Goal: Task Accomplishment & Management: Manage account settings

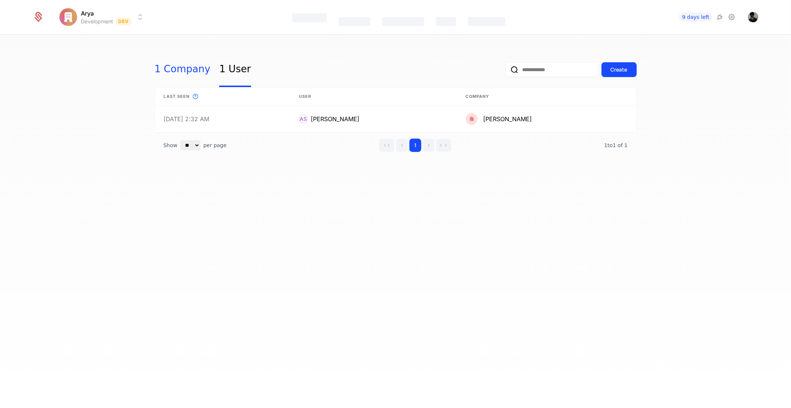
click at [174, 78] on link "1 Company" at bounding box center [183, 69] width 56 height 35
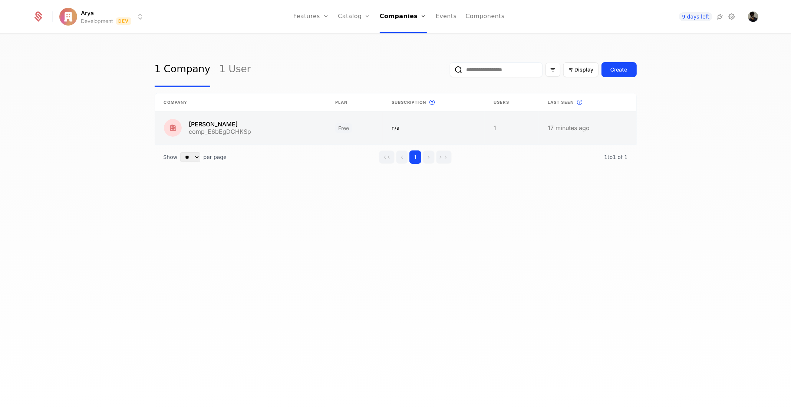
click at [287, 121] on link at bounding box center [241, 128] width 172 height 33
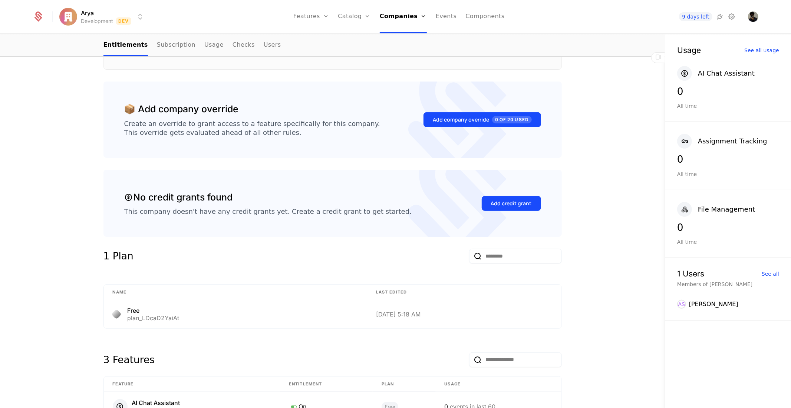
scroll to position [165, 0]
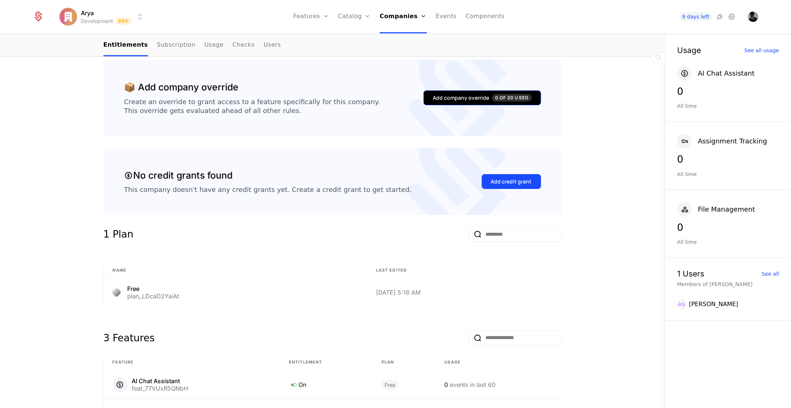
click at [498, 99] on span "0 of 20 Used" at bounding box center [511, 97] width 39 height 7
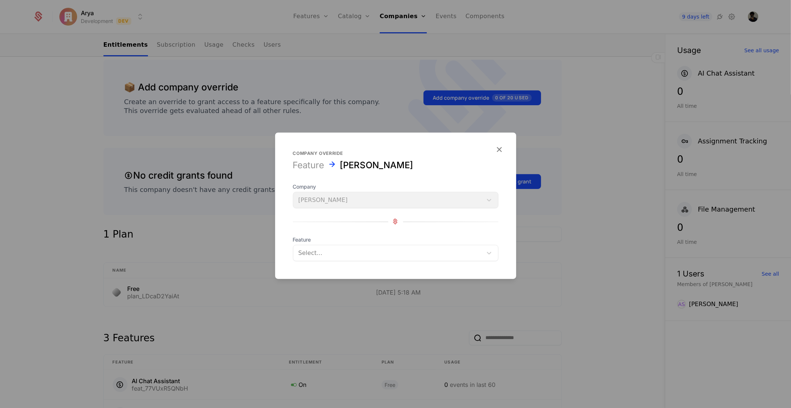
click at [325, 254] on div at bounding box center [388, 253] width 179 height 10
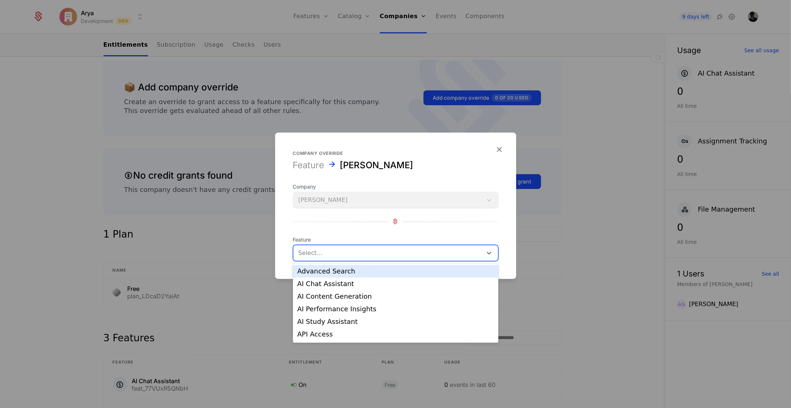
click at [327, 273] on div "Advanced Search" at bounding box center [395, 271] width 197 height 7
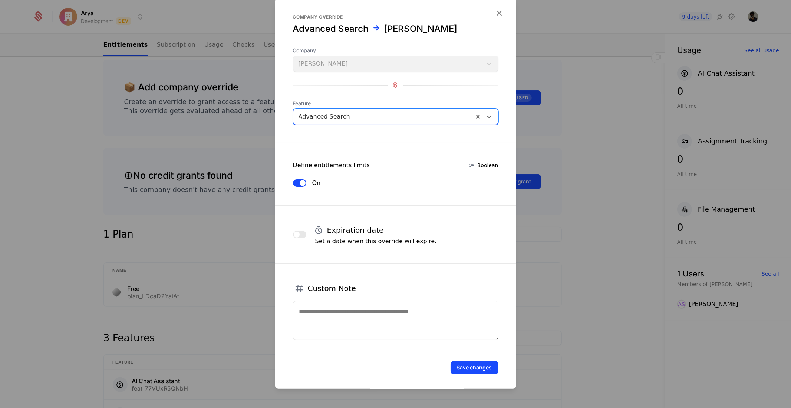
scroll to position [5, 0]
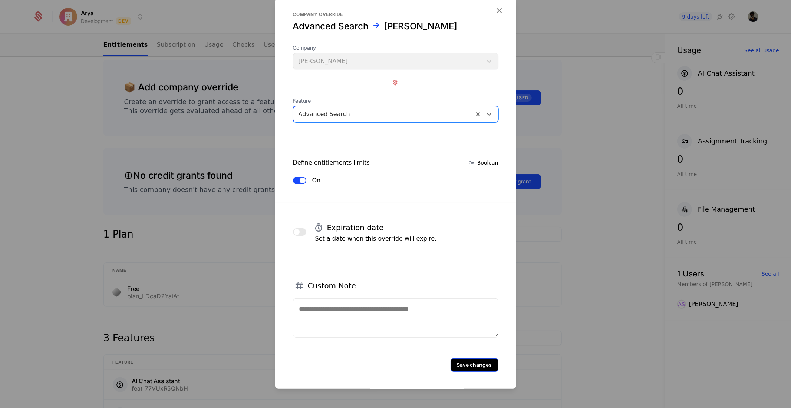
click at [466, 370] on button "Save changes" at bounding box center [475, 364] width 48 height 13
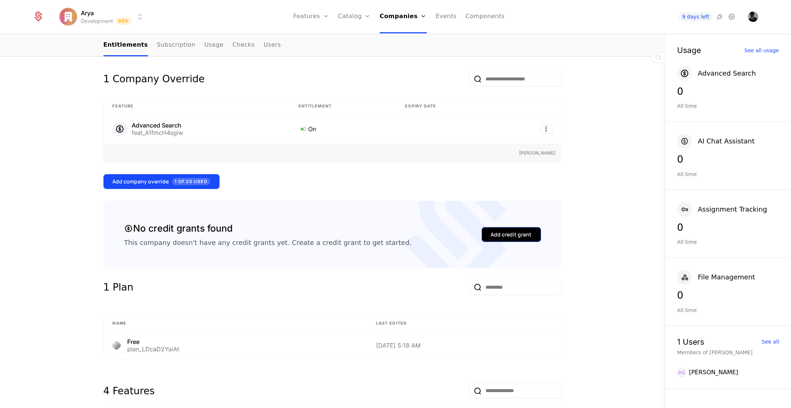
click at [507, 230] on button "Add credit grant" at bounding box center [511, 234] width 59 height 15
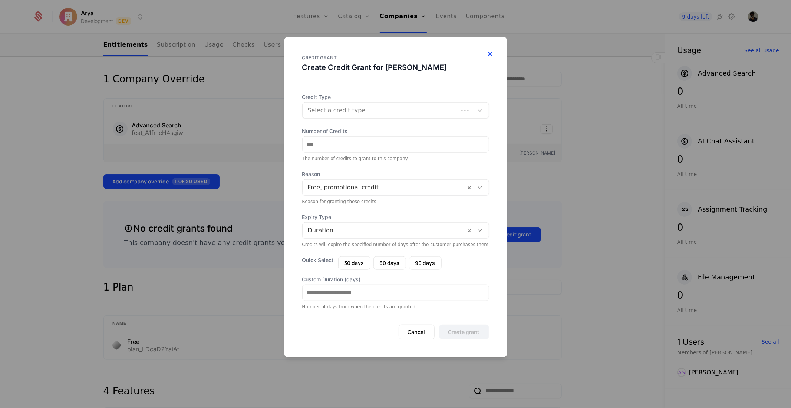
click at [493, 51] on icon "button" at bounding box center [491, 54] width 10 height 10
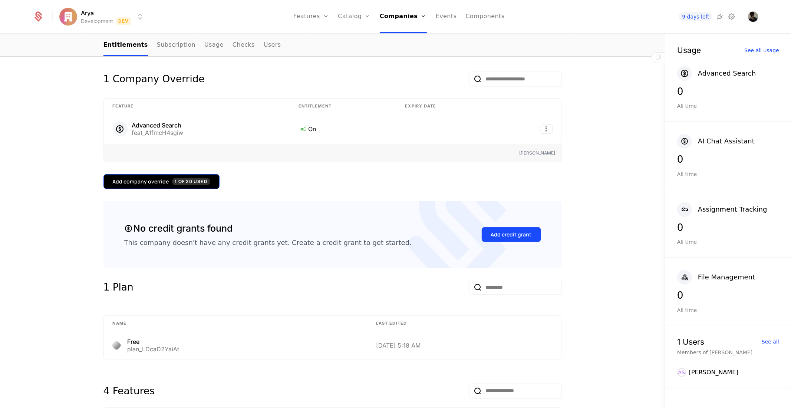
click at [202, 177] on button "Add company override 1 of 20 Used" at bounding box center [161, 181] width 116 height 15
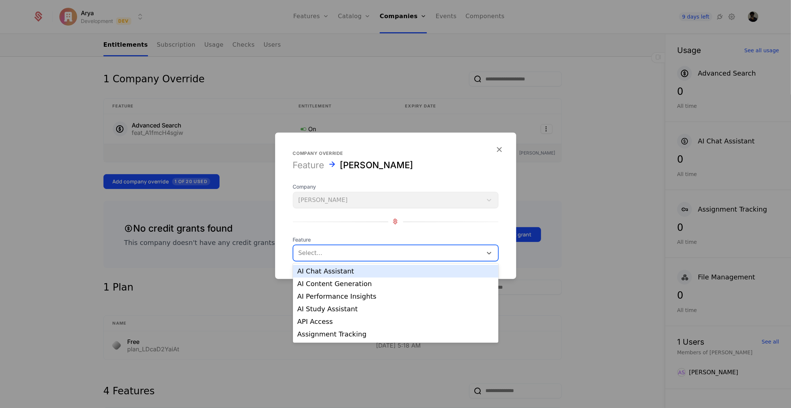
click at [336, 254] on div at bounding box center [388, 253] width 179 height 10
click at [326, 271] on div "AI Chat Assistant" at bounding box center [395, 271] width 197 height 7
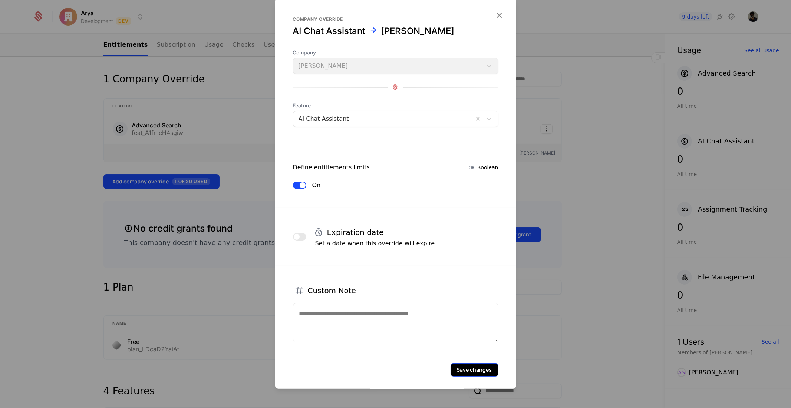
click at [486, 371] on button "Save changes" at bounding box center [475, 369] width 48 height 13
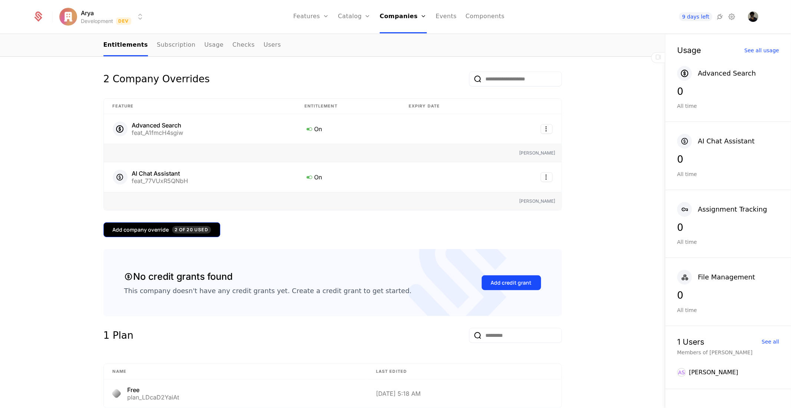
click at [177, 235] on button "Add company override 2 of 20 Used" at bounding box center [161, 230] width 117 height 15
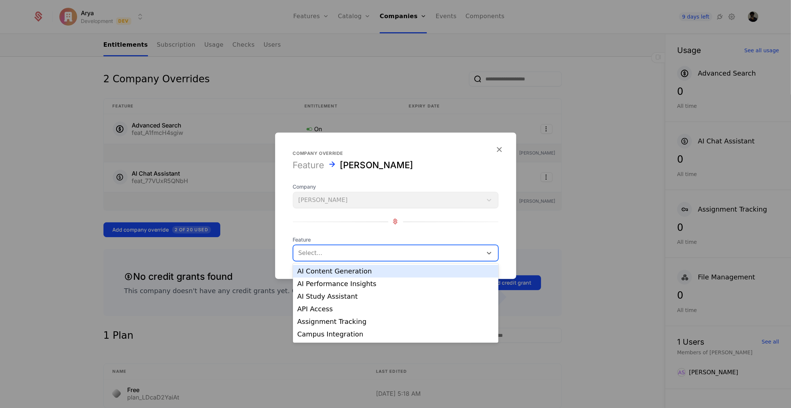
click at [324, 256] on div at bounding box center [388, 253] width 179 height 10
click at [327, 274] on div "AI Content Generation" at bounding box center [395, 271] width 197 height 7
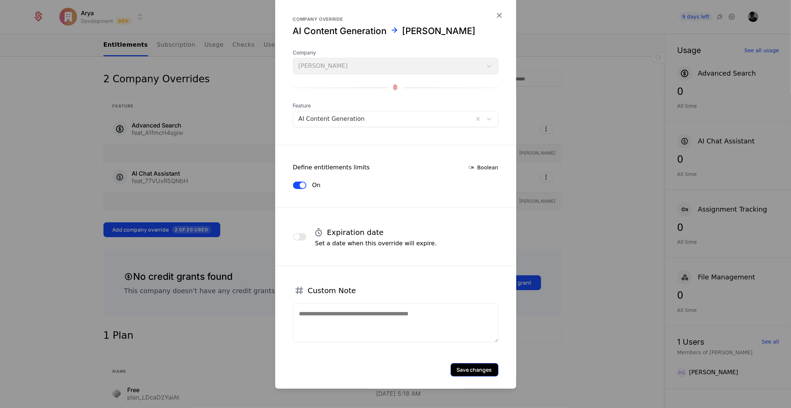
click at [474, 364] on button "Save changes" at bounding box center [475, 369] width 48 height 13
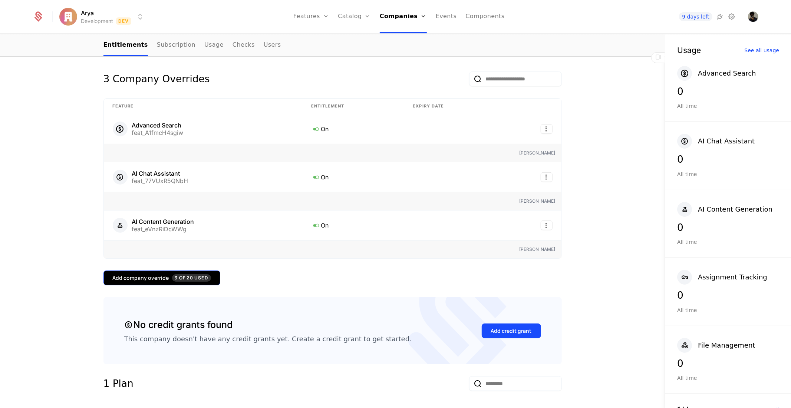
click at [178, 271] on button "Add company override 3 of 20 Used" at bounding box center [161, 278] width 117 height 15
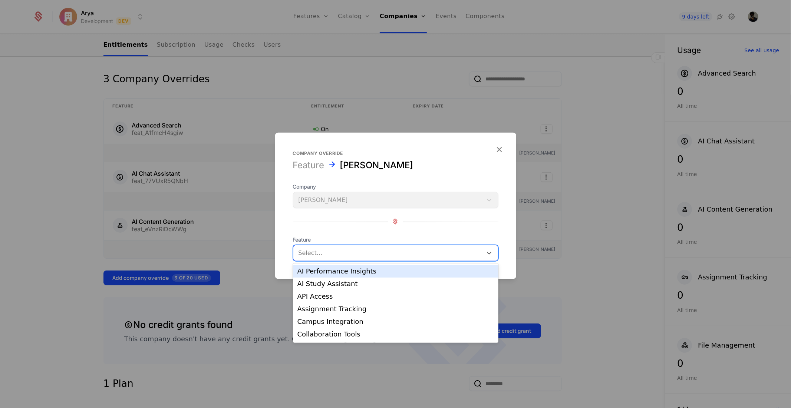
click at [320, 251] on div at bounding box center [388, 253] width 179 height 10
click at [330, 277] on div "AI Performance Insights" at bounding box center [395, 271] width 205 height 13
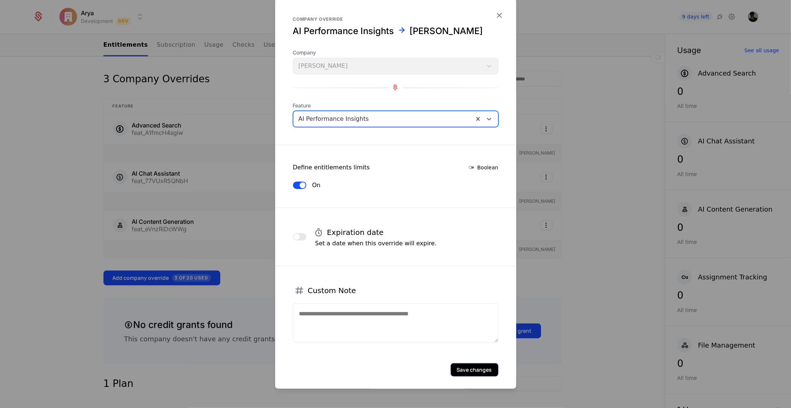
click at [477, 372] on button "Save changes" at bounding box center [475, 369] width 48 height 13
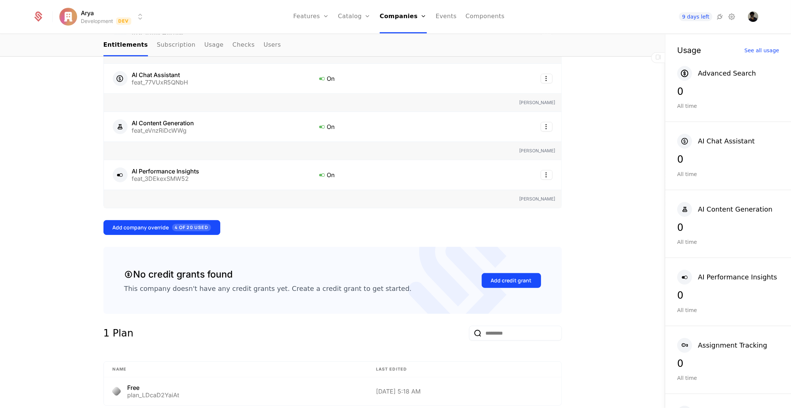
scroll to position [288, 0]
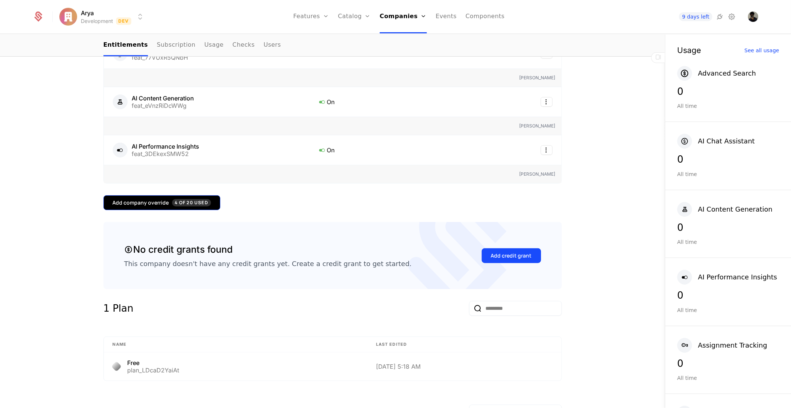
click at [196, 195] on button "Add company override 4 of 20 Used" at bounding box center [161, 202] width 117 height 15
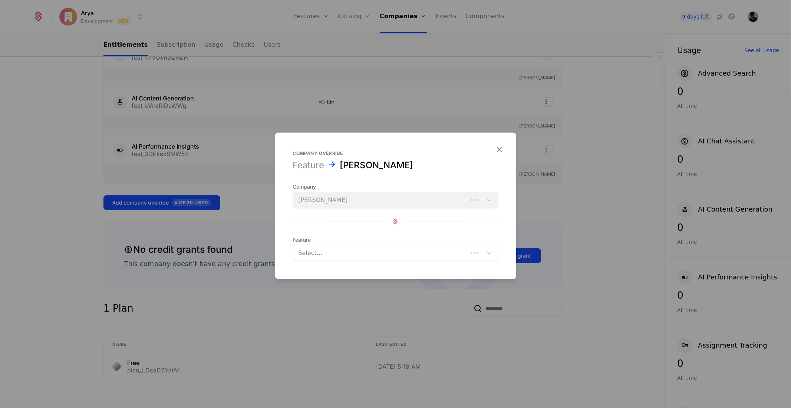
click at [369, 253] on div at bounding box center [381, 253] width 164 height 10
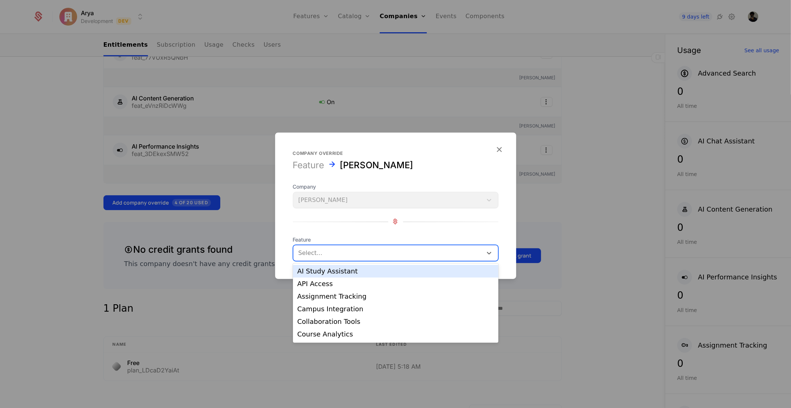
click at [330, 272] on div "AI Study Assistant" at bounding box center [395, 271] width 197 height 7
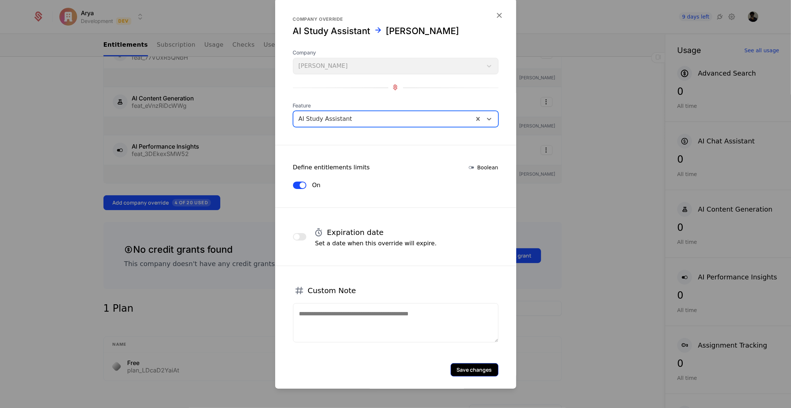
click at [488, 368] on button "Save changes" at bounding box center [475, 369] width 48 height 13
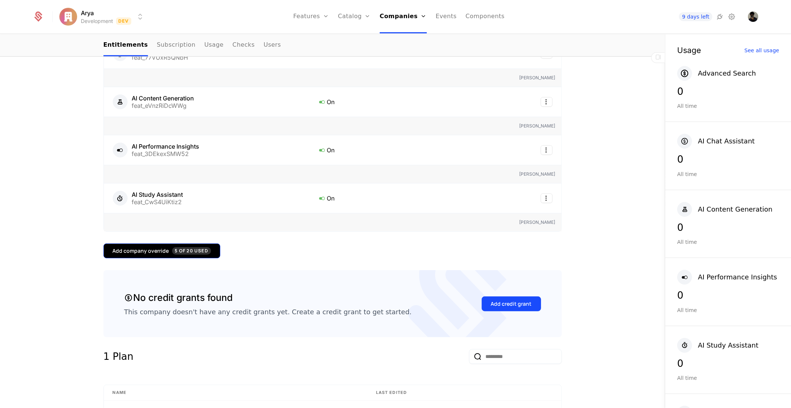
click at [172, 244] on button "Add company override 5 of 20 Used" at bounding box center [161, 251] width 117 height 15
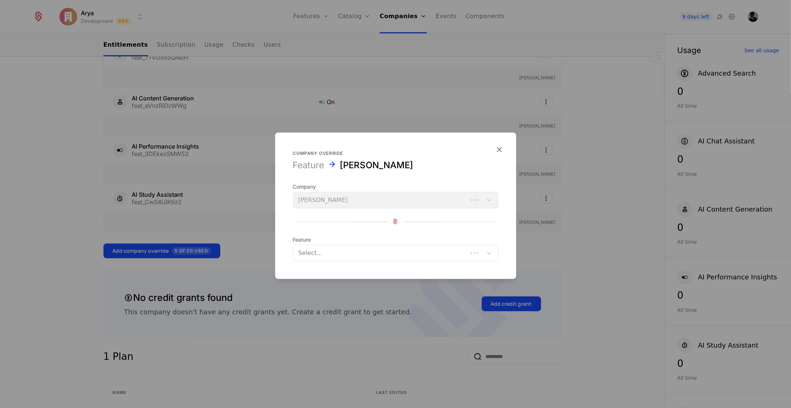
click at [342, 249] on div at bounding box center [381, 253] width 164 height 10
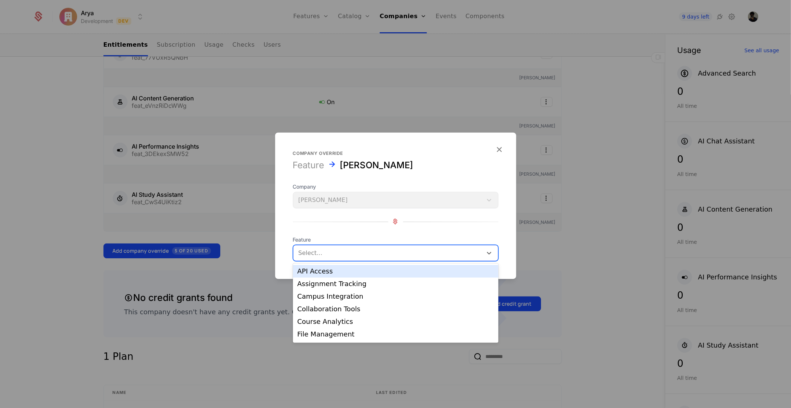
click at [342, 273] on div "API Access" at bounding box center [395, 271] width 197 height 7
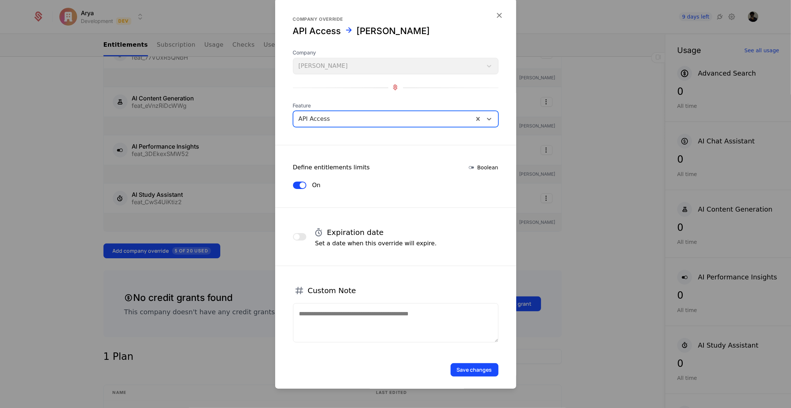
click at [467, 379] on form "Company override API Access [PERSON_NAME] Company [PERSON_NAME] Feature option …" at bounding box center [395, 196] width 241 height 396
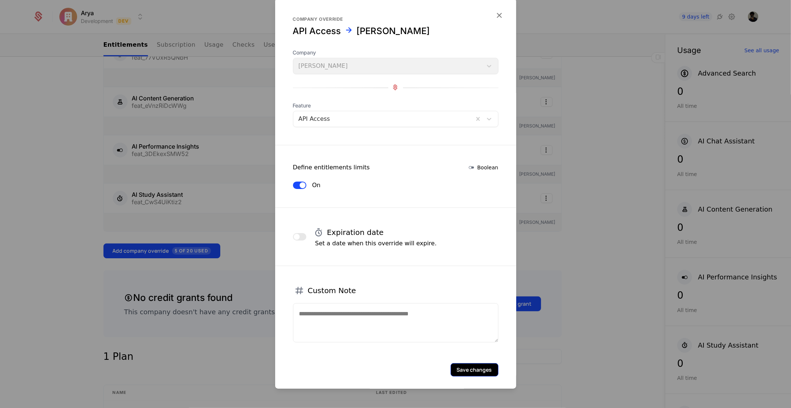
click at [464, 374] on button "Save changes" at bounding box center [475, 369] width 48 height 13
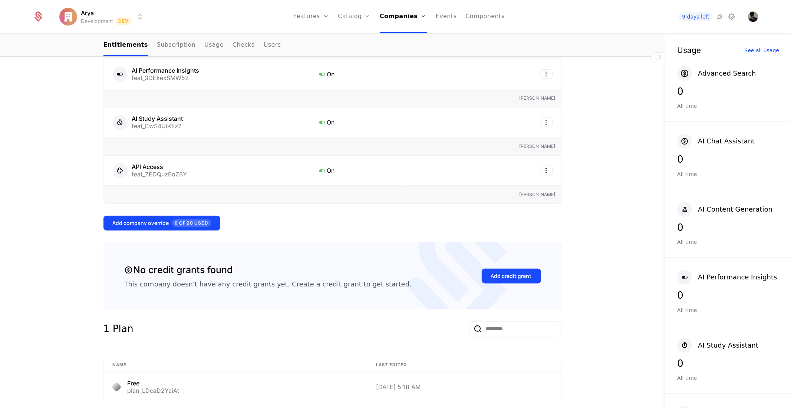
scroll to position [371, 0]
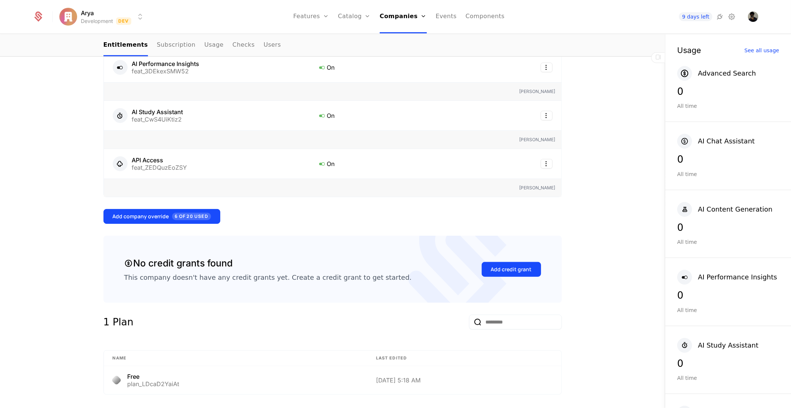
click at [175, 209] on div "Overview All meta Name [PERSON_NAME] Schematic ID comp_E6bEgDCHKSp Updated at […" at bounding box center [332, 256] width 458 height 982
click at [180, 219] on span "6 of 20 Used" at bounding box center [191, 216] width 39 height 7
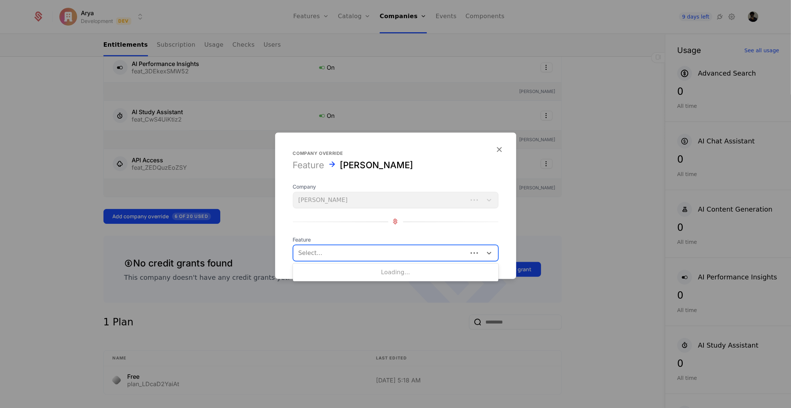
click at [338, 250] on div at bounding box center [381, 253] width 164 height 10
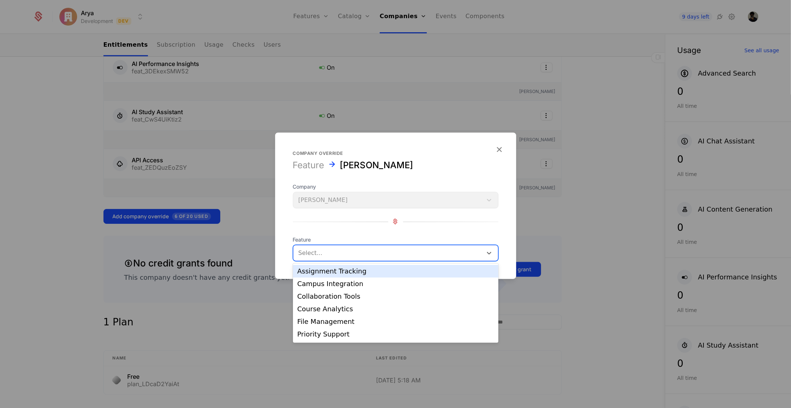
click at [336, 272] on div "Assignment Tracking" at bounding box center [395, 271] width 197 height 7
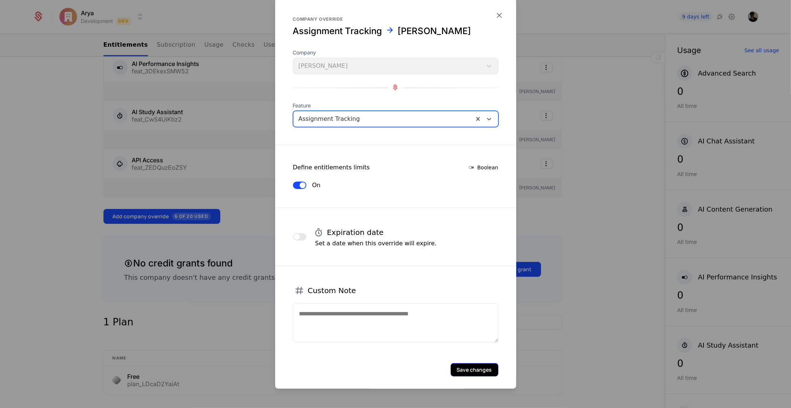
drag, startPoint x: 490, startPoint y: 377, endPoint x: 467, endPoint y: 371, distance: 23.8
click at [487, 377] on form "Company override Assignment Tracking [PERSON_NAME] Company [PERSON_NAME] Featur…" at bounding box center [395, 196] width 241 height 396
click at [467, 371] on button "Save changes" at bounding box center [475, 369] width 48 height 13
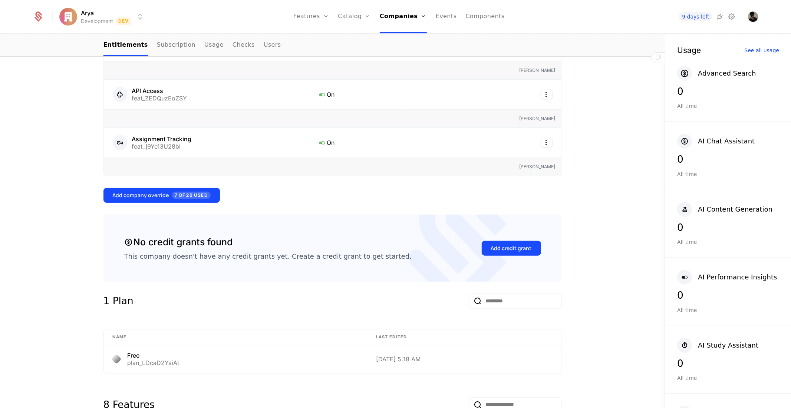
scroll to position [453, 0]
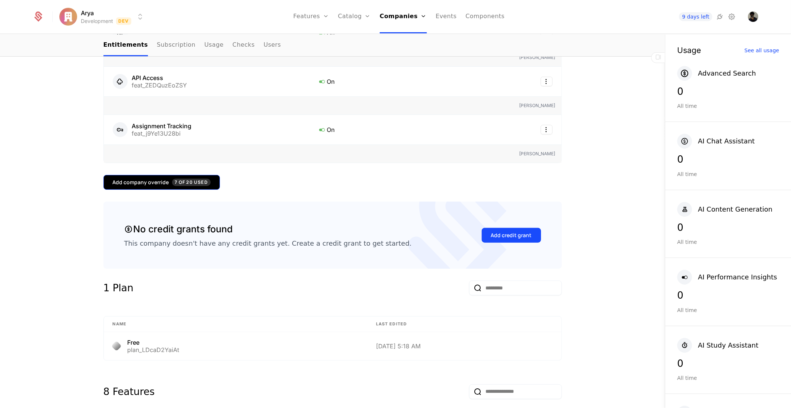
click at [190, 187] on button "Add company override 7 of 20 Used" at bounding box center [161, 182] width 116 height 15
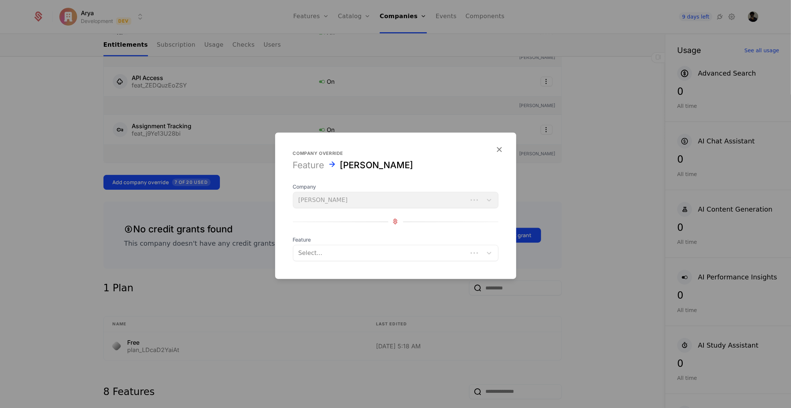
click at [342, 255] on div at bounding box center [381, 253] width 164 height 10
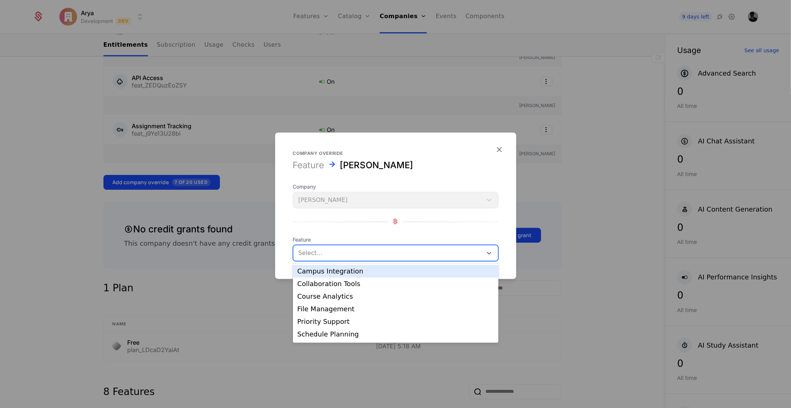
click at [313, 273] on div "Campus Integration" at bounding box center [395, 271] width 197 height 7
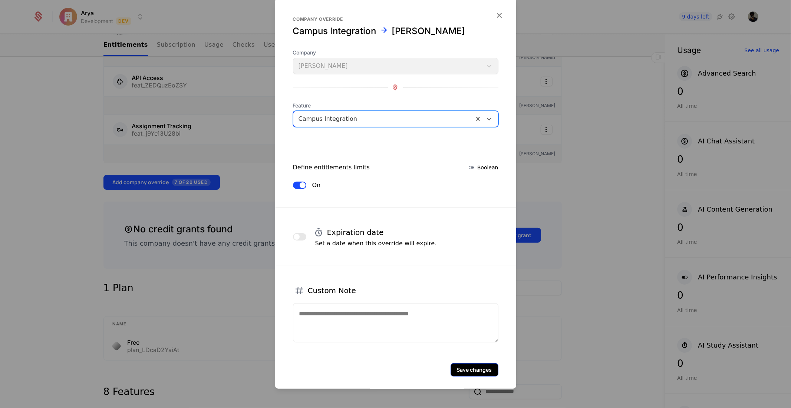
click at [472, 373] on button "Save changes" at bounding box center [475, 369] width 48 height 13
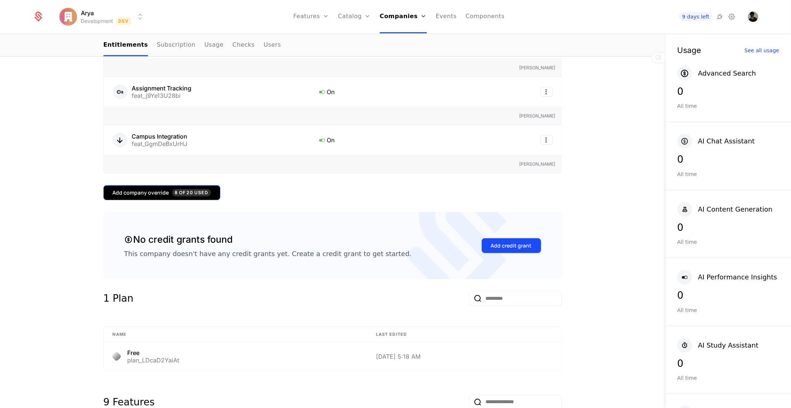
scroll to position [494, 0]
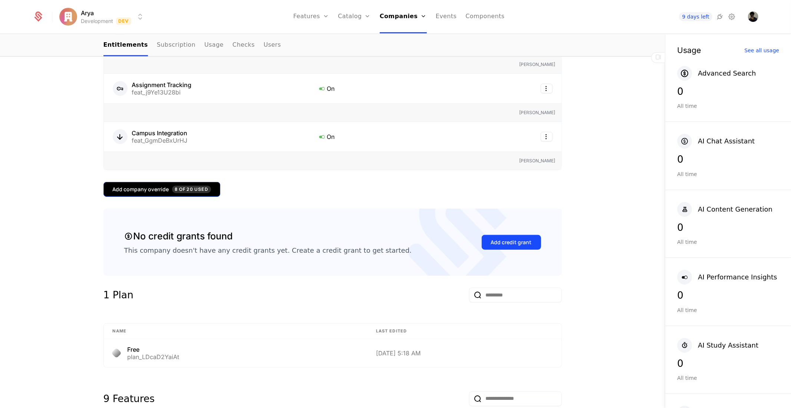
click at [174, 191] on span "8 of 20 Used" at bounding box center [191, 189] width 39 height 7
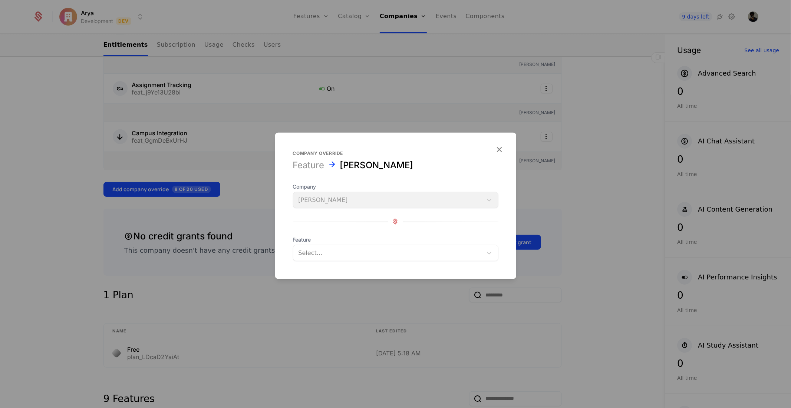
click at [309, 257] on div at bounding box center [388, 253] width 179 height 10
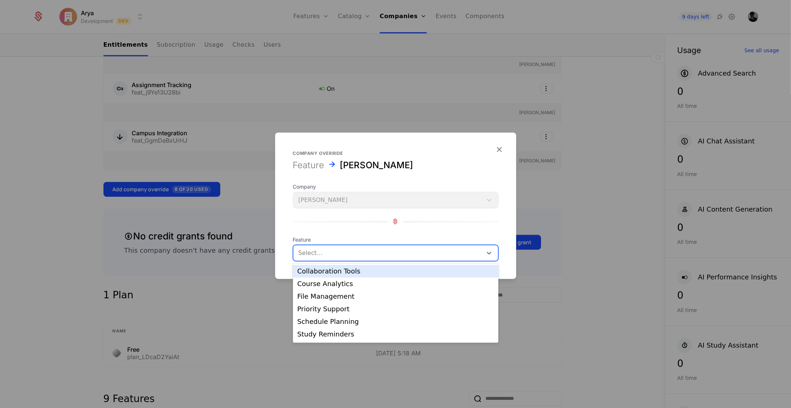
click at [315, 273] on div "Collaboration Tools" at bounding box center [395, 271] width 197 height 7
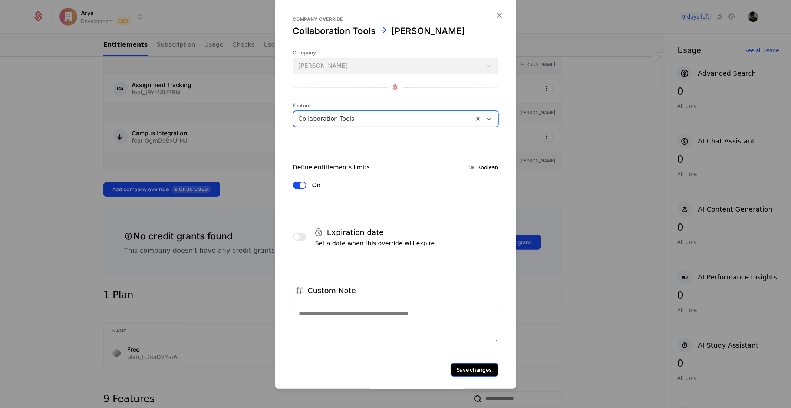
click at [485, 365] on button "Save changes" at bounding box center [475, 369] width 48 height 13
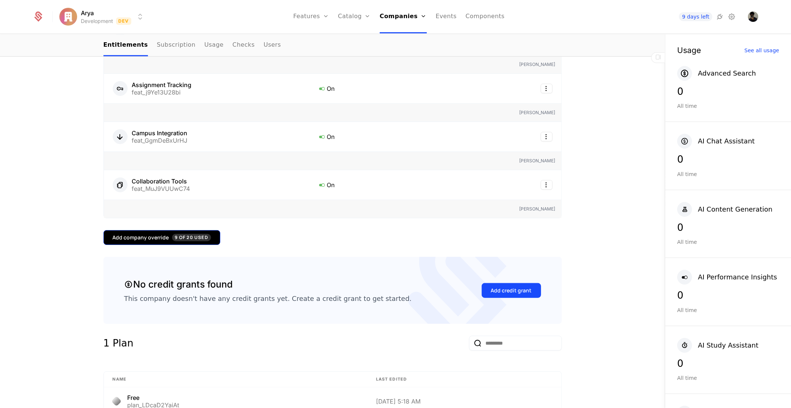
click at [203, 232] on button "Add company override 9 of 20 Used" at bounding box center [161, 237] width 117 height 15
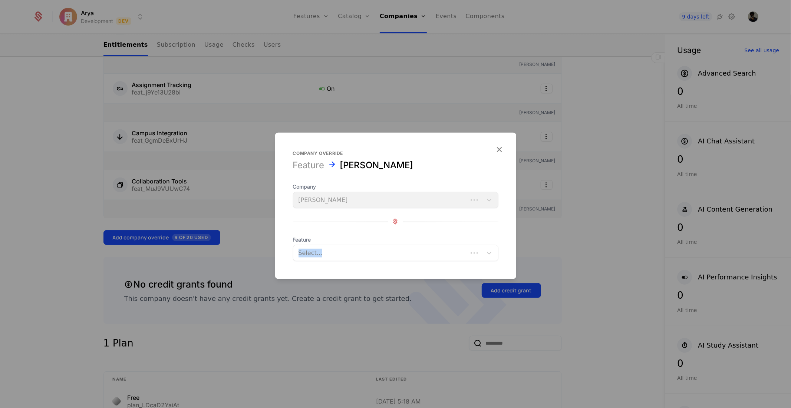
click at [347, 252] on div "Feature Select..." at bounding box center [395, 248] width 205 height 25
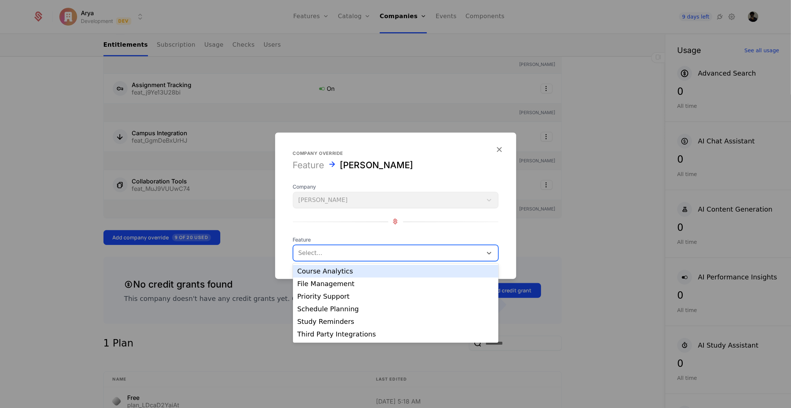
click at [347, 252] on div at bounding box center [388, 253] width 179 height 10
click at [343, 272] on div "Course Analytics" at bounding box center [395, 271] width 197 height 7
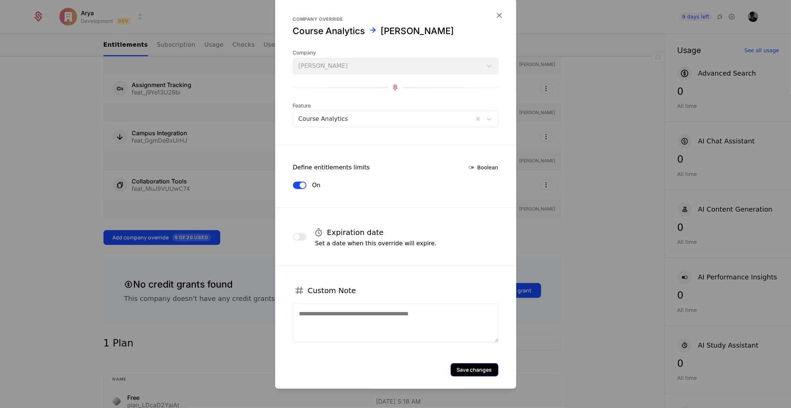
click at [488, 369] on button "Save changes" at bounding box center [475, 369] width 48 height 13
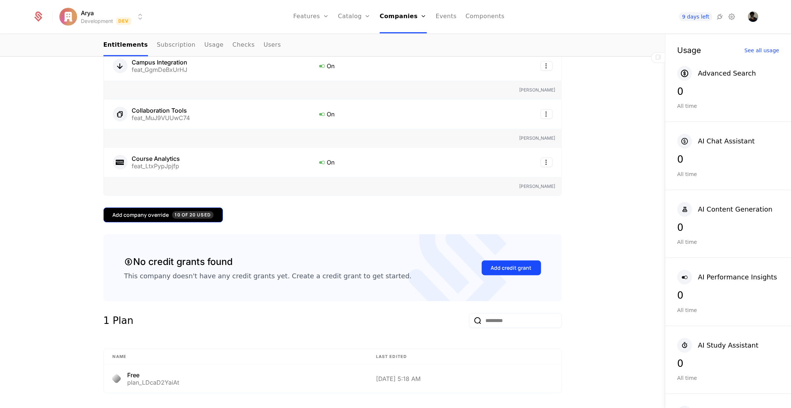
scroll to position [577, 0]
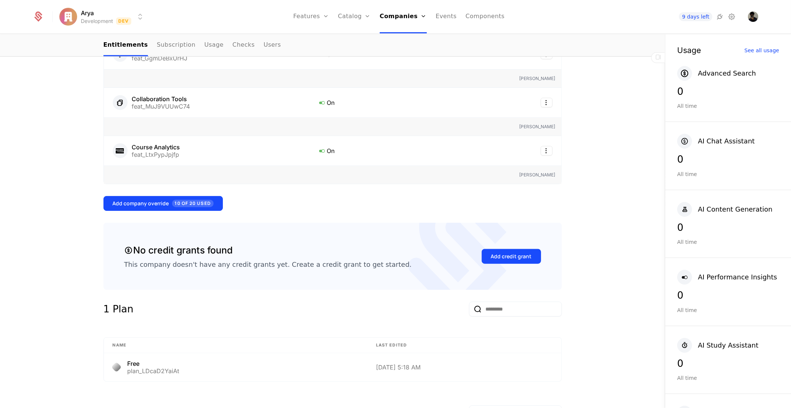
click at [181, 194] on div "Overview All meta Name [PERSON_NAME] Schematic ID comp_E6bEgDCHKSp Updated at […" at bounding box center [332, 176] width 458 height 1235
click at [192, 212] on div "Overview All meta Name [PERSON_NAME] Schematic ID comp_E6bEgDCHKSp Updated at […" at bounding box center [332, 176] width 458 height 1235
click at [192, 206] on span "10 of 20 Used" at bounding box center [193, 203] width 42 height 7
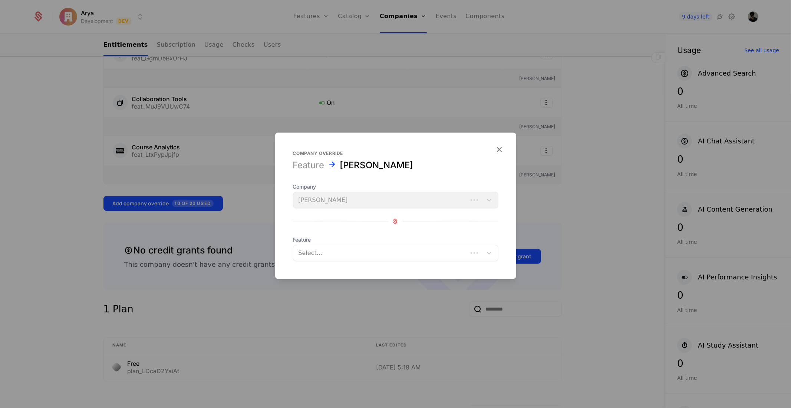
click at [349, 249] on div at bounding box center [381, 253] width 164 height 10
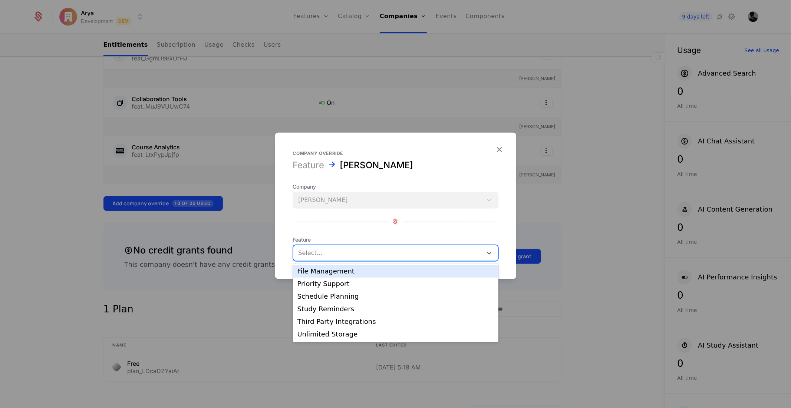
click at [336, 275] on div "File Management" at bounding box center [395, 271] width 197 height 7
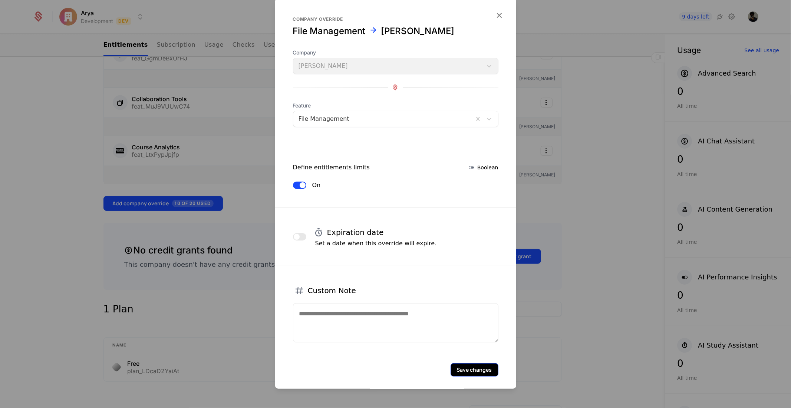
click at [476, 366] on button "Save changes" at bounding box center [475, 369] width 48 height 13
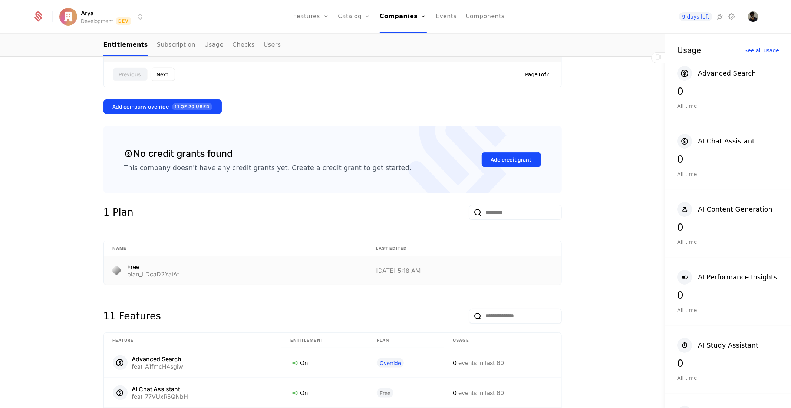
scroll to position [742, 0]
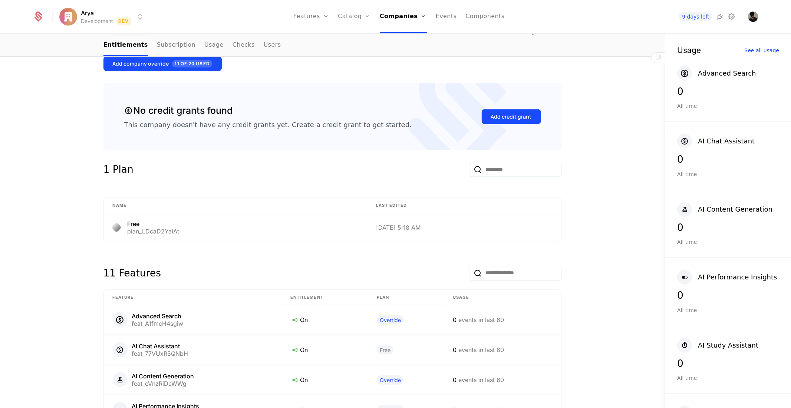
click at [166, 73] on div "Overview All meta Name [PERSON_NAME] Schematic ID comp_E6bEgDCHKSp Updated at […" at bounding box center [332, 24] width 458 height 1260
click at [167, 65] on div "Add company override 11 of 20 Used" at bounding box center [163, 63] width 100 height 7
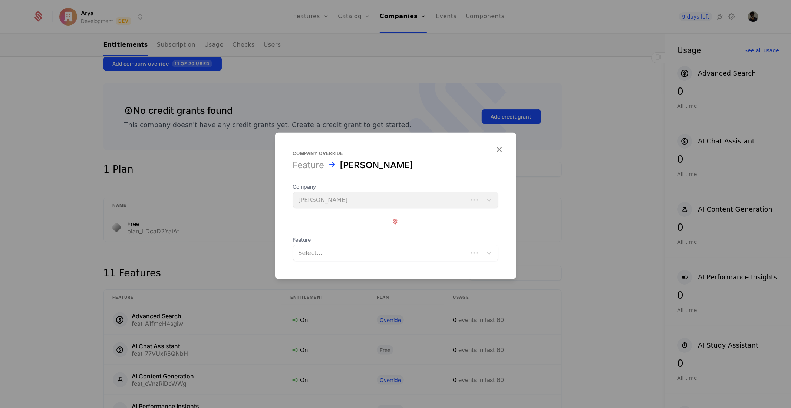
click at [353, 251] on div at bounding box center [381, 253] width 164 height 10
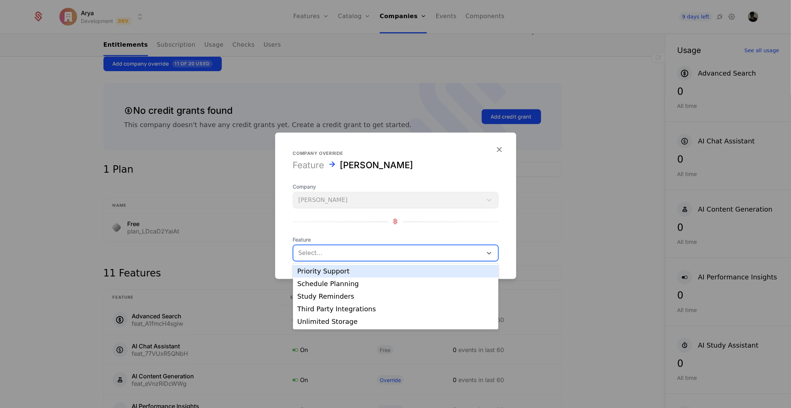
click at [355, 272] on div "Priority Support" at bounding box center [395, 271] width 197 height 7
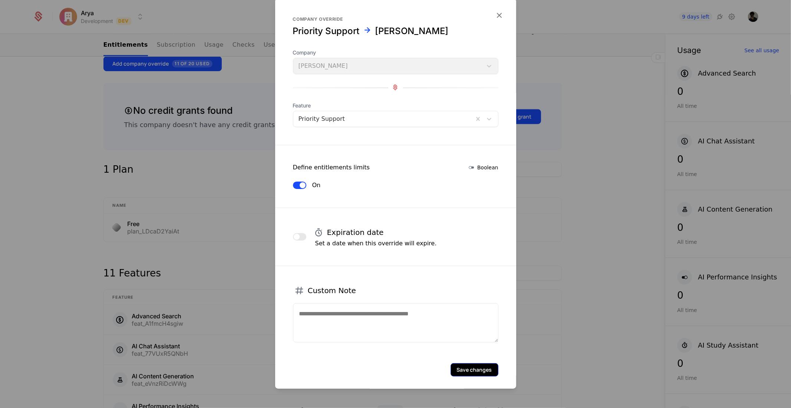
click at [484, 365] on button "Save changes" at bounding box center [475, 369] width 48 height 13
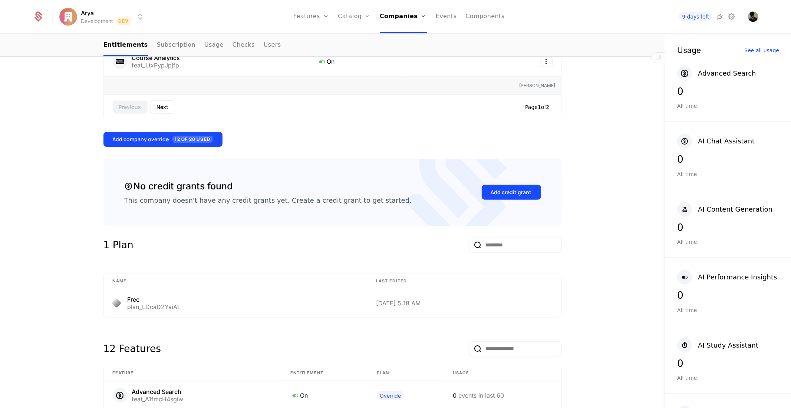
scroll to position [659, 0]
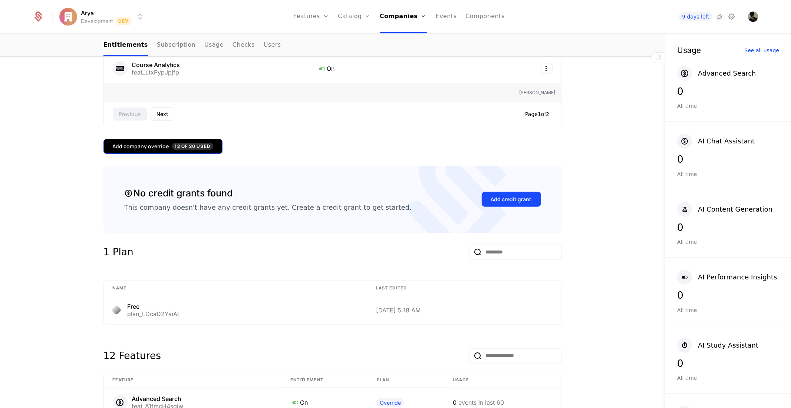
click at [182, 139] on button "Add company override 12 of 20 Used" at bounding box center [162, 146] width 119 height 15
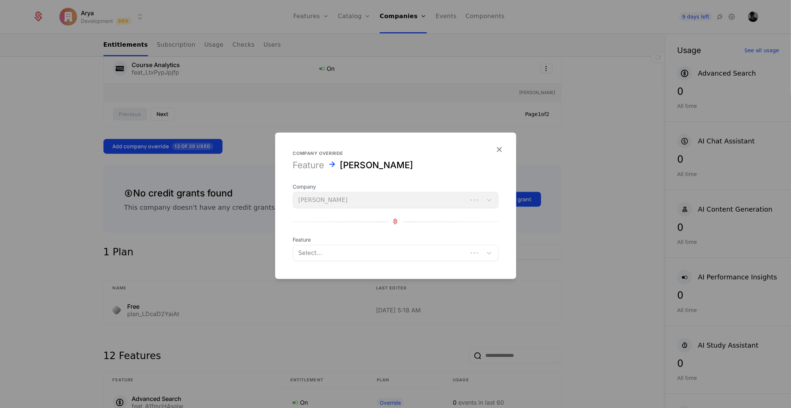
click at [365, 251] on div at bounding box center [381, 253] width 164 height 10
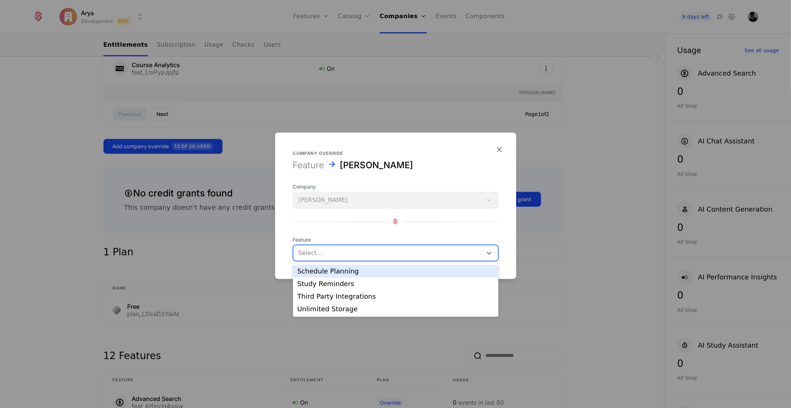
click at [355, 272] on div "Schedule Planning" at bounding box center [395, 271] width 197 height 7
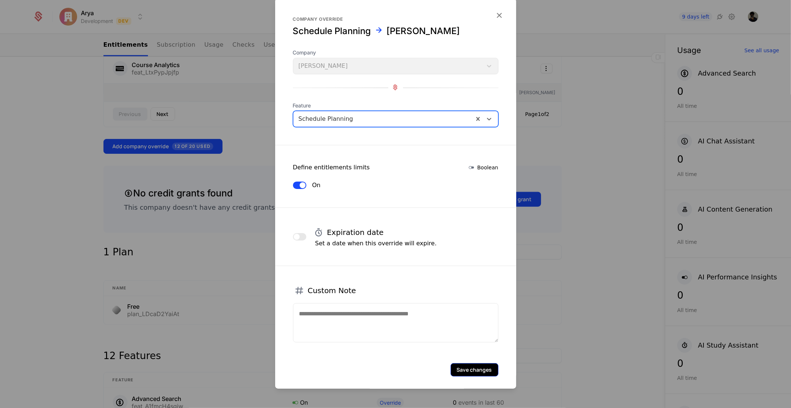
click at [479, 374] on button "Save changes" at bounding box center [475, 369] width 48 height 13
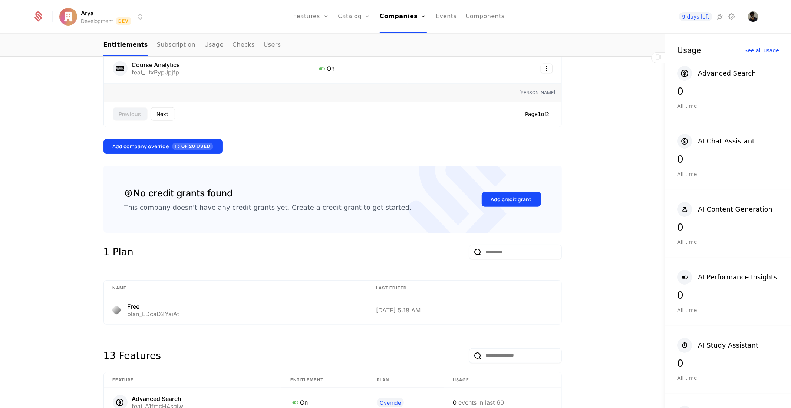
click at [198, 154] on div "Overview All meta Name [PERSON_NAME] Schematic ID comp_E6bEgDCHKSp Updated at […" at bounding box center [332, 107] width 458 height 1260
click at [198, 142] on button "Add company override 13 of 20 Used" at bounding box center [162, 146] width 119 height 15
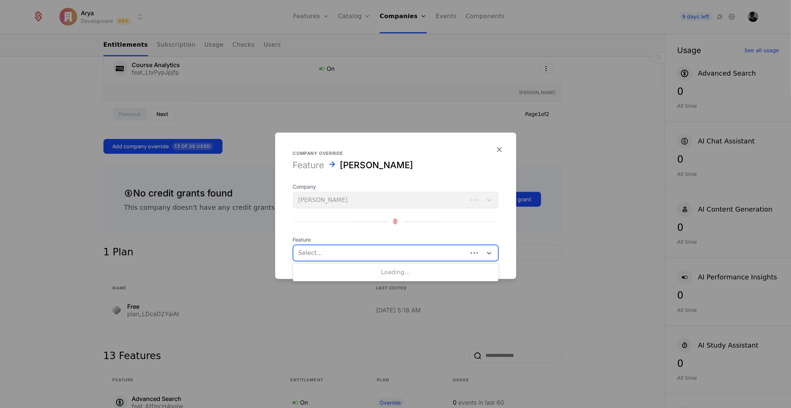
click at [370, 255] on div at bounding box center [381, 253] width 164 height 10
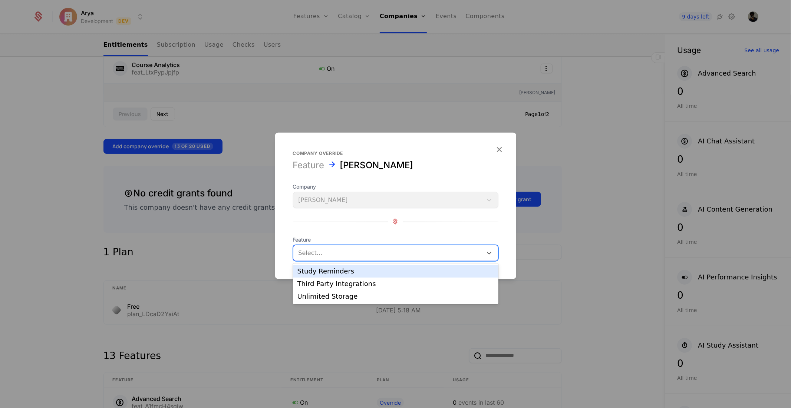
click at [341, 277] on div "Study Reminders" at bounding box center [395, 271] width 205 height 13
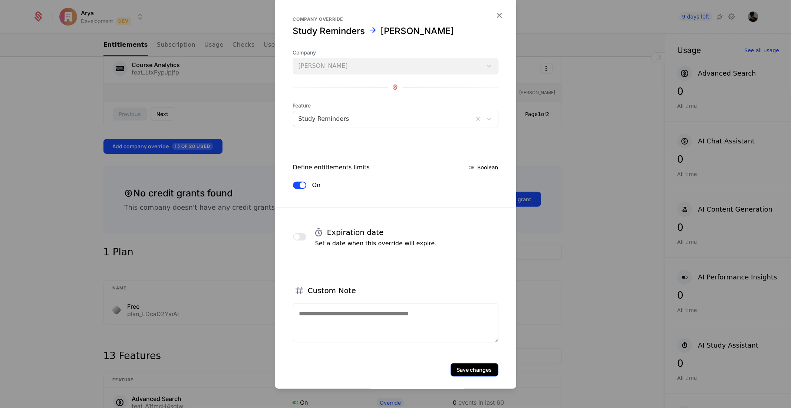
click at [469, 368] on button "Save changes" at bounding box center [475, 369] width 48 height 13
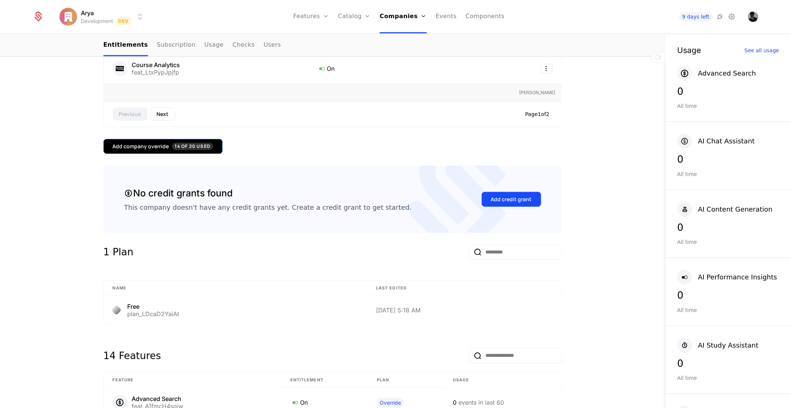
click at [184, 145] on span "14 of 20 Used" at bounding box center [193, 146] width 42 height 7
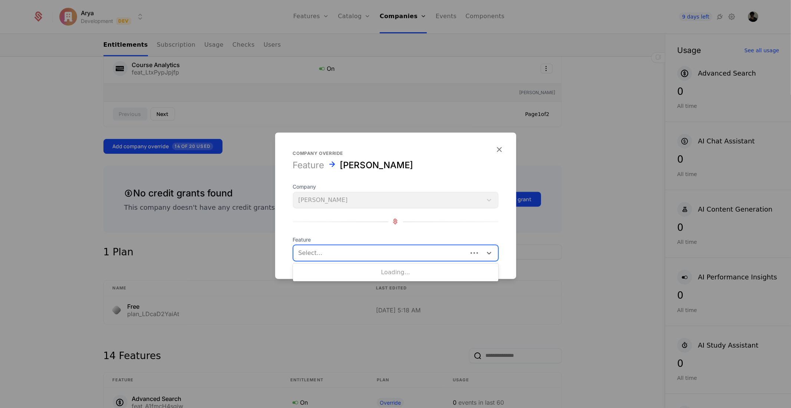
click at [376, 254] on div at bounding box center [381, 253] width 164 height 10
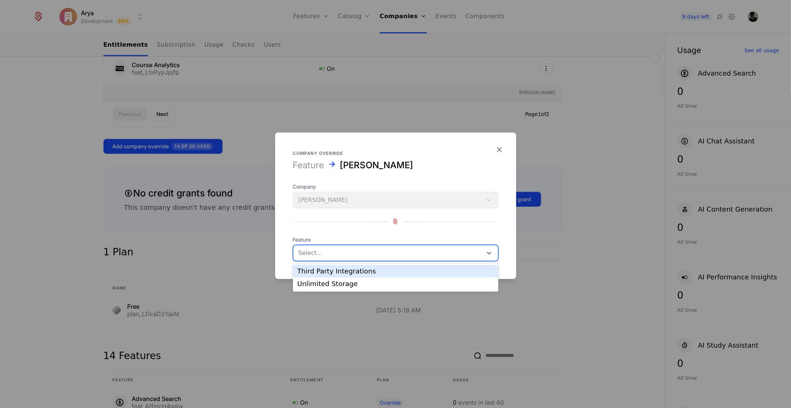
click at [348, 268] on div "Third Party Integrations" at bounding box center [395, 271] width 197 height 7
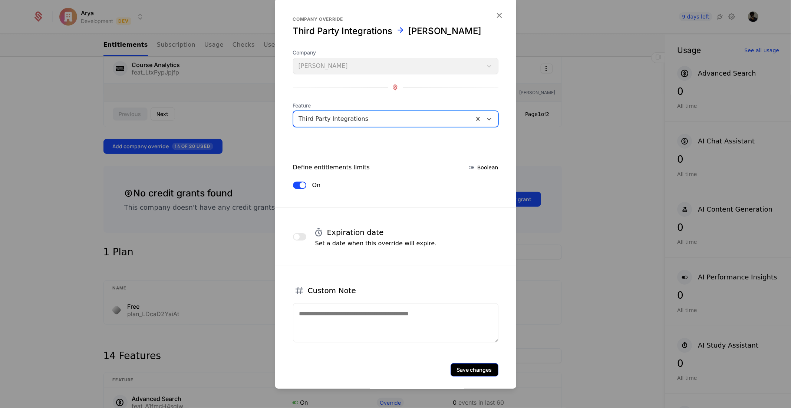
click at [462, 364] on button "Save changes" at bounding box center [475, 369] width 48 height 13
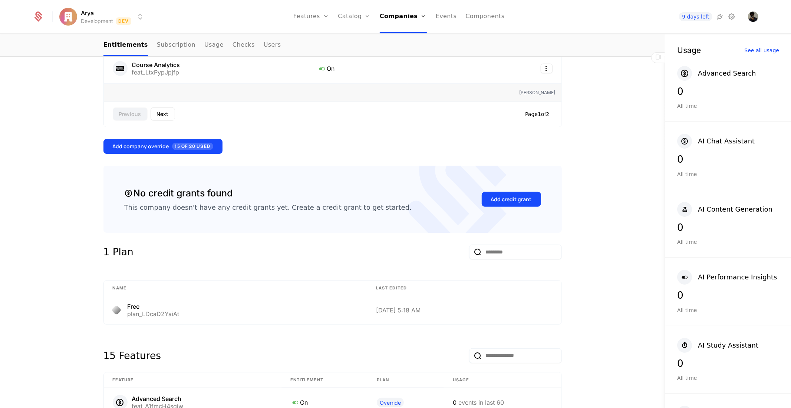
click at [157, 148] on div "Add company override 15 of 20 Used" at bounding box center [163, 146] width 101 height 7
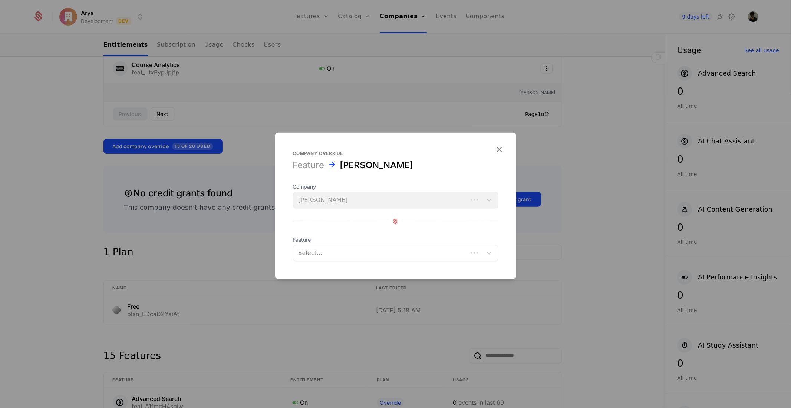
click at [335, 256] on div at bounding box center [381, 253] width 164 height 10
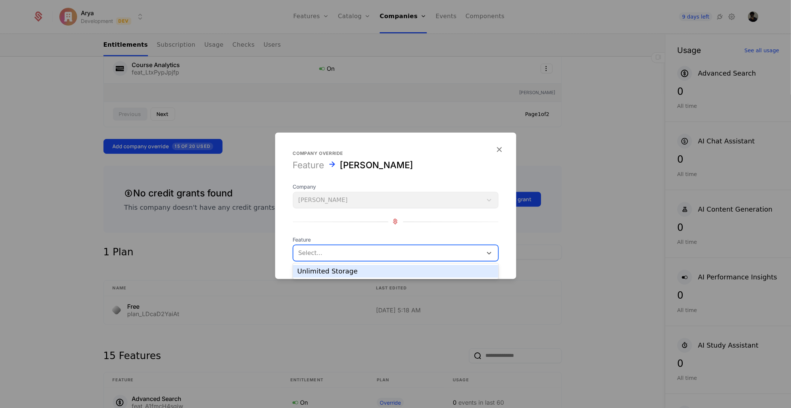
click at [339, 269] on div "Unlimited Storage" at bounding box center [395, 271] width 197 height 7
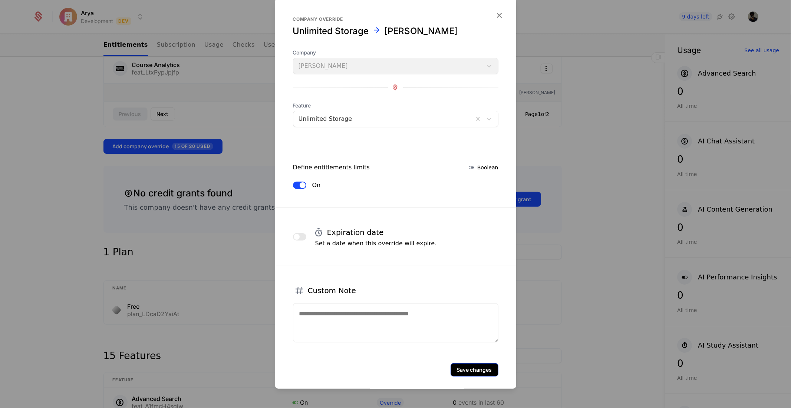
click at [476, 374] on button "Save changes" at bounding box center [475, 369] width 48 height 13
